Goal: Task Accomplishment & Management: Use online tool/utility

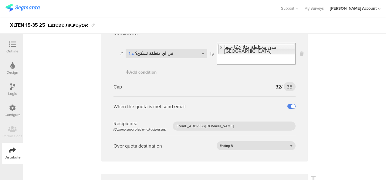
scroll to position [257, 0]
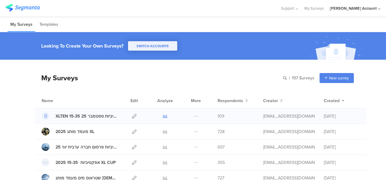
click at [163, 115] on icon at bounding box center [165, 116] width 5 height 5
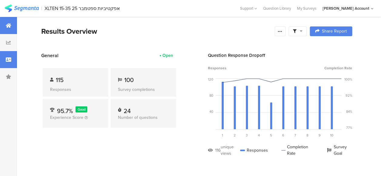
click at [10, 59] on icon at bounding box center [8, 59] width 5 height 5
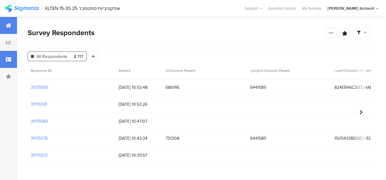
click at [10, 19] on div at bounding box center [8, 25] width 17 height 17
